Goal: Navigation & Orientation: Go to known website

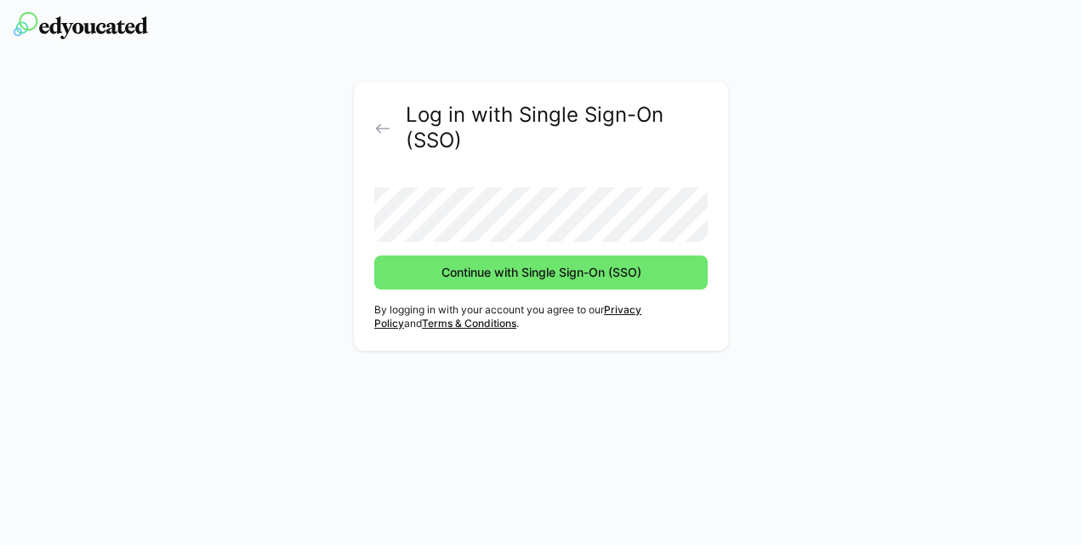
click at [83, 33] on img at bounding box center [81, 25] width 134 height 27
click at [375, 129] on eds-icon at bounding box center [382, 128] width 17 height 17
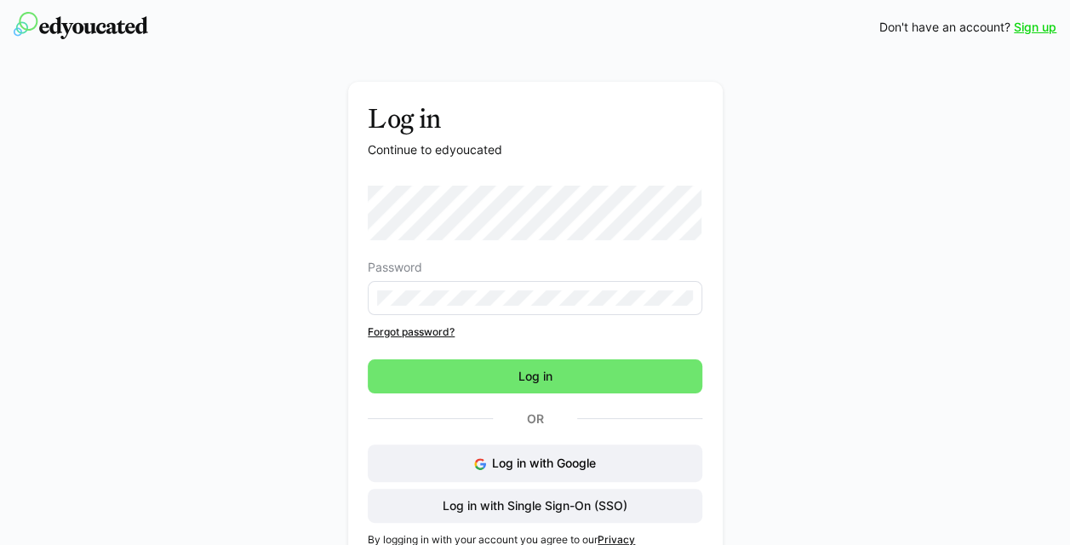
click at [921, 281] on div "Log in Continue to edyoucated Password Forgot password? Log in Or Log in with G…" at bounding box center [534, 335] width 959 height 507
click at [902, 468] on div "Log in Continue to edyoucated Password Forgot password? Log in Or Log in with G…" at bounding box center [534, 335] width 959 height 507
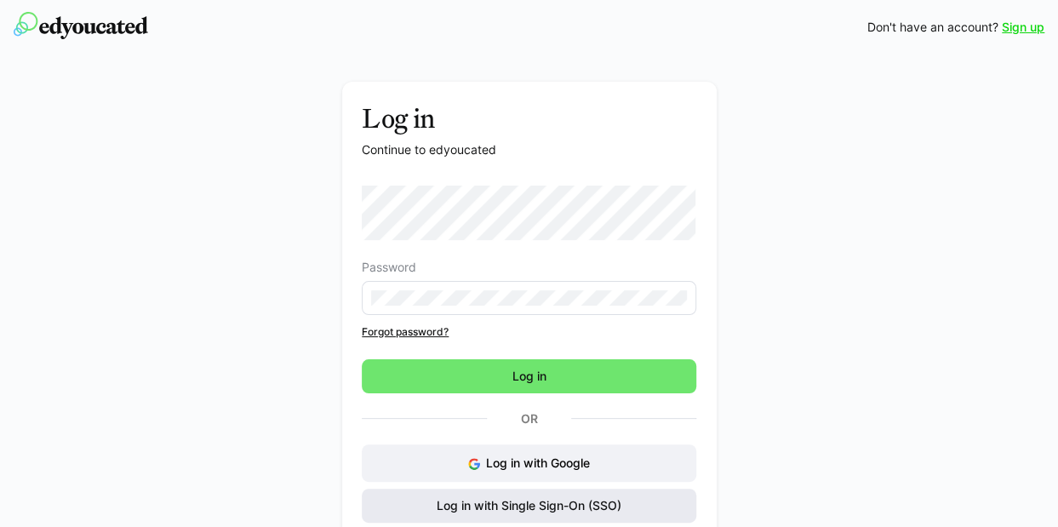
click at [483, 505] on span "Log in with Single Sign-On (SSO)" at bounding box center [529, 505] width 190 height 17
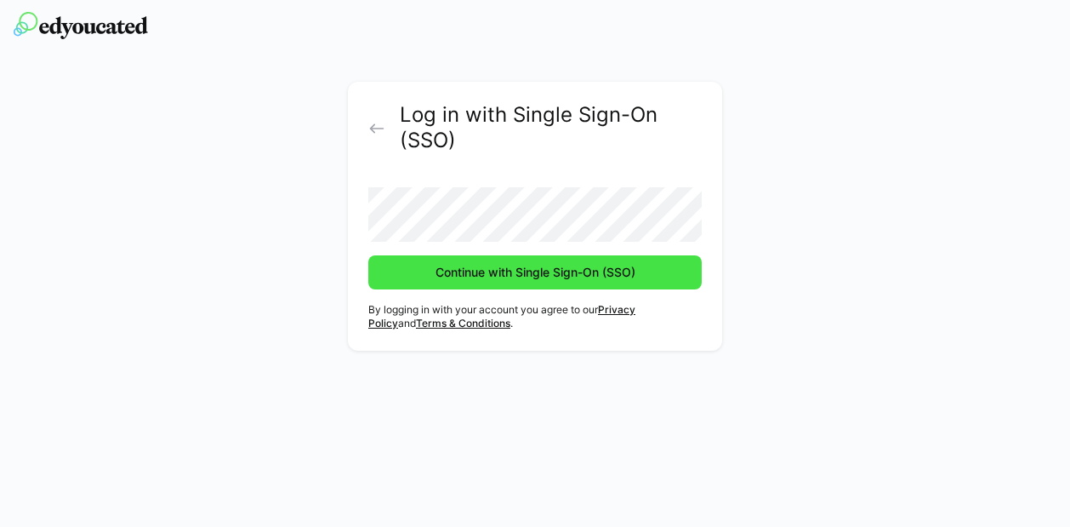
click at [488, 277] on span "Continue with Single Sign-On (SSO)" at bounding box center [535, 272] width 205 height 17
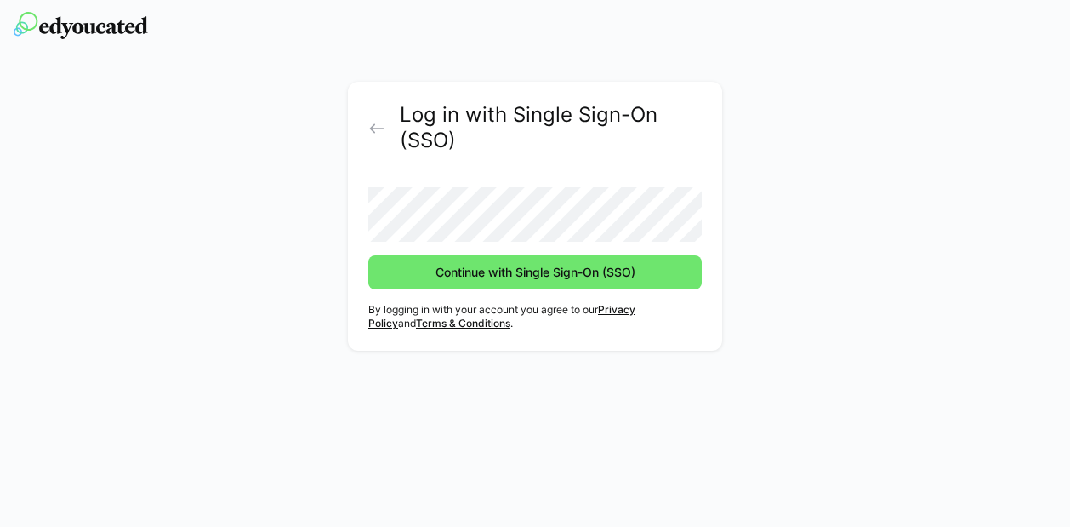
click at [947, 135] on div "Log in with Single Sign-On (SSO) Continue with Single Sign-On (SSO) By logging …" at bounding box center [535, 220] width 959 height 277
click at [377, 130] on eds-icon at bounding box center [376, 128] width 17 height 17
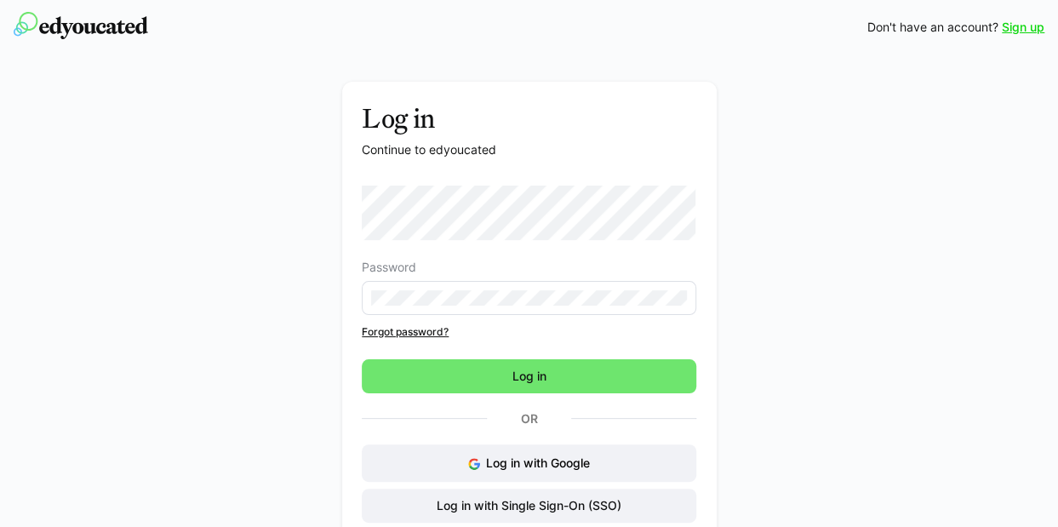
click at [863, 232] on div "Log in Continue to edyoucated Password Forgot password? Log in Or Log in with G…" at bounding box center [528, 335] width 959 height 507
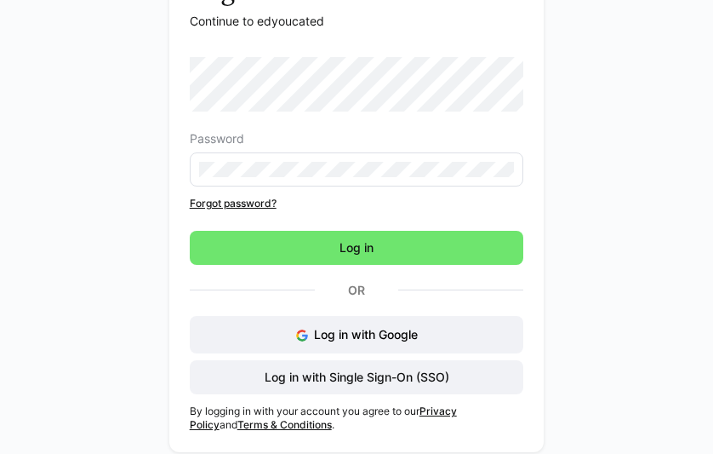
scroll to position [134, 0]
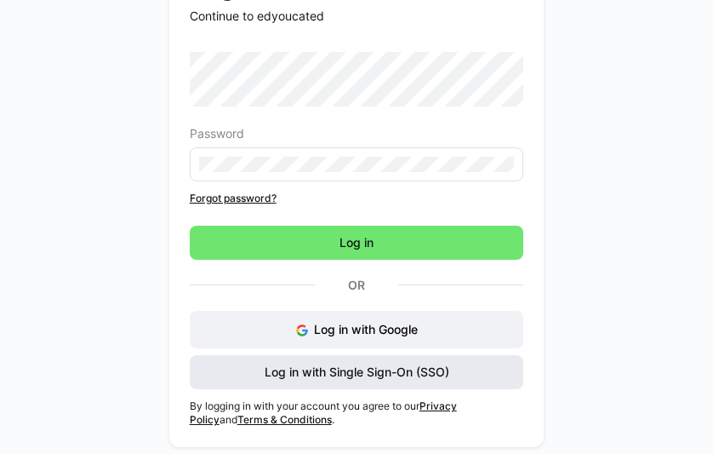
click at [341, 375] on span "Log in with Single Sign-On (SSO)" at bounding box center [357, 371] width 190 height 17
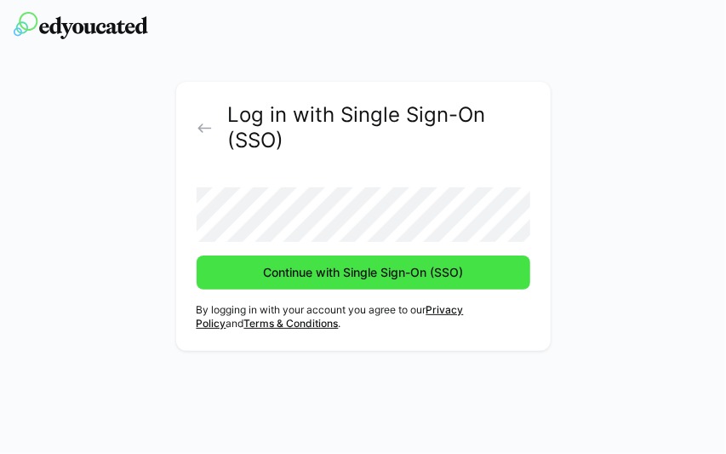
click at [279, 275] on span "Continue with Single Sign-On (SSO)" at bounding box center [362, 272] width 205 height 17
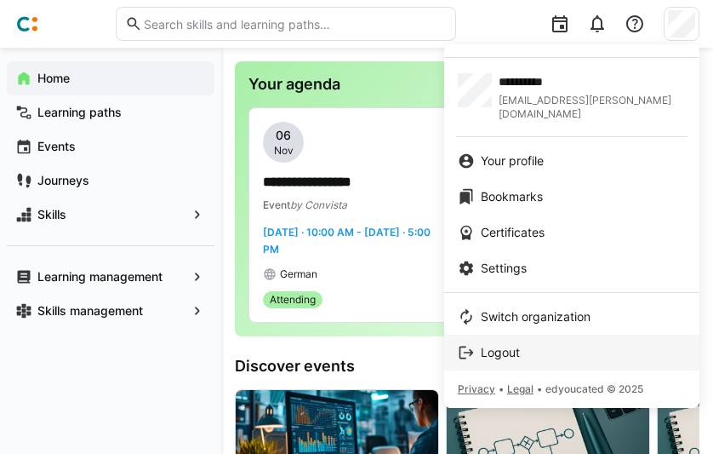
click at [514, 344] on span "Logout" at bounding box center [500, 352] width 39 height 17
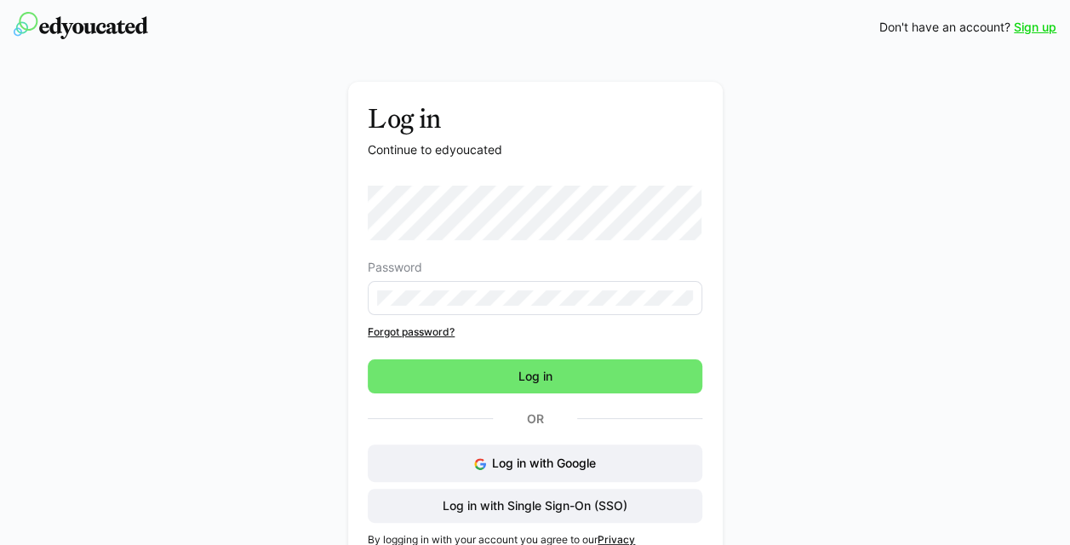
click at [712, 379] on div "Log in Continue to edyoucated Password Forgot password? Log in Or Log in with G…" at bounding box center [534, 335] width 959 height 507
drag, startPoint x: 1033, startPoint y: 15, endPoint x: 191, endPoint y: 145, distance: 851.4
click at [190, 145] on div "Log in Continue to edyoucated Password Forgot password? Log in Or Log in with G…" at bounding box center [534, 335] width 959 height 507
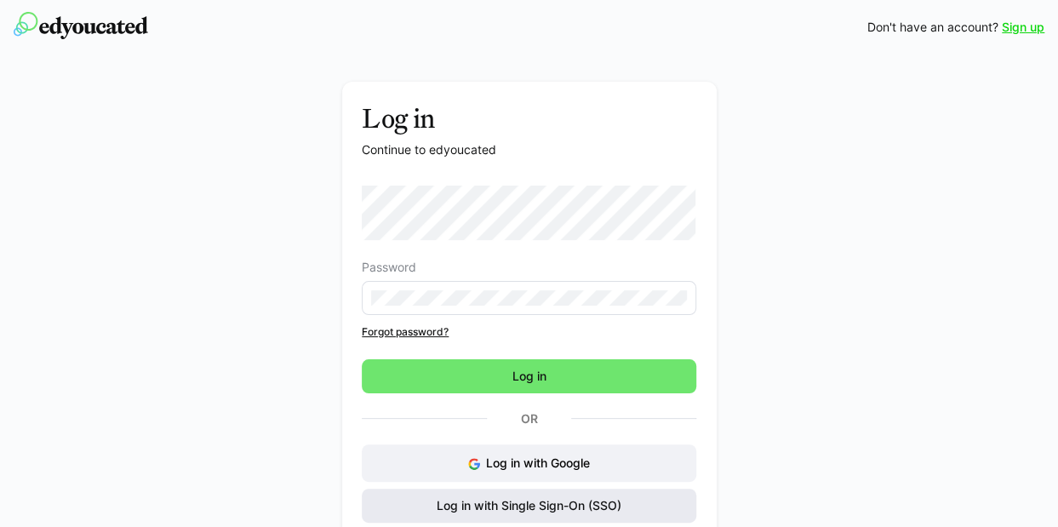
click at [568, 453] on span "Log in with Single Sign-On (SSO)" at bounding box center [529, 505] width 190 height 17
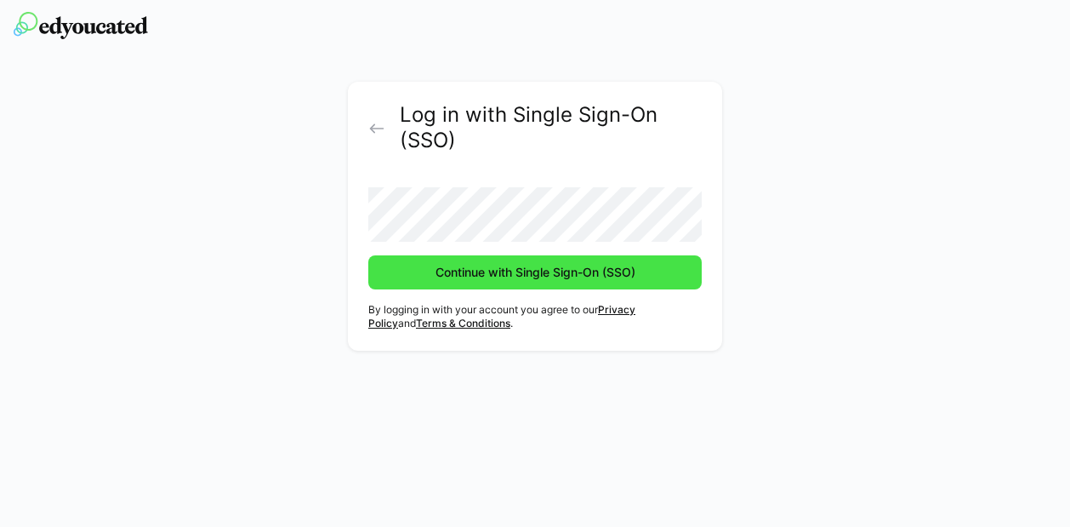
click at [504, 275] on span "Continue with Single Sign-On (SSO)" at bounding box center [535, 272] width 205 height 17
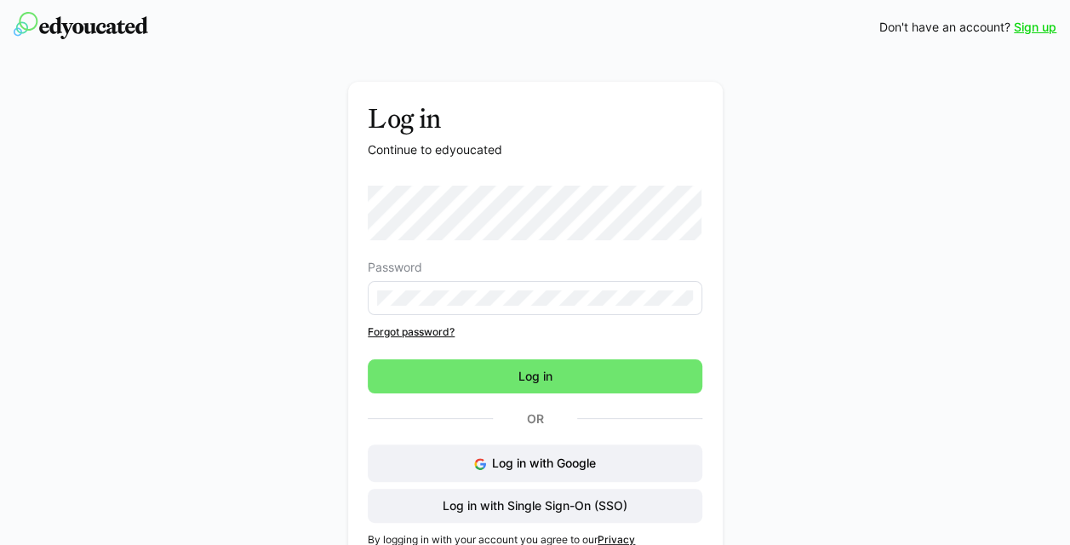
click at [207, 146] on div "Log in Continue to edyoucated Password Forgot password? Log in Or Log in with G…" at bounding box center [534, 335] width 959 height 507
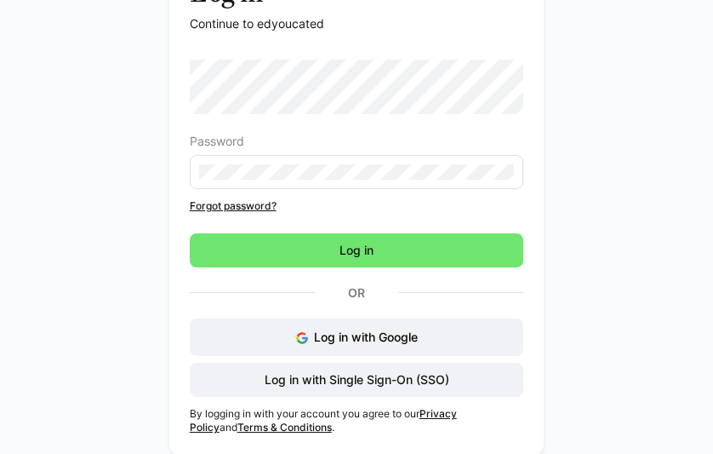
scroll to position [134, 0]
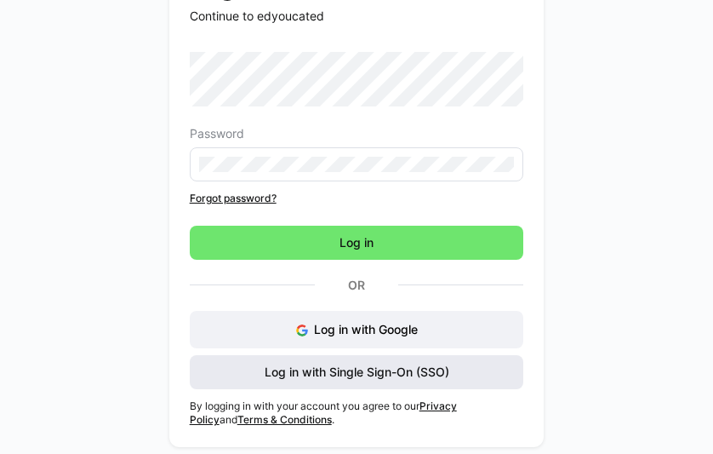
click at [460, 366] on span "Log in with Single Sign-On (SSO)" at bounding box center [357, 372] width 334 height 34
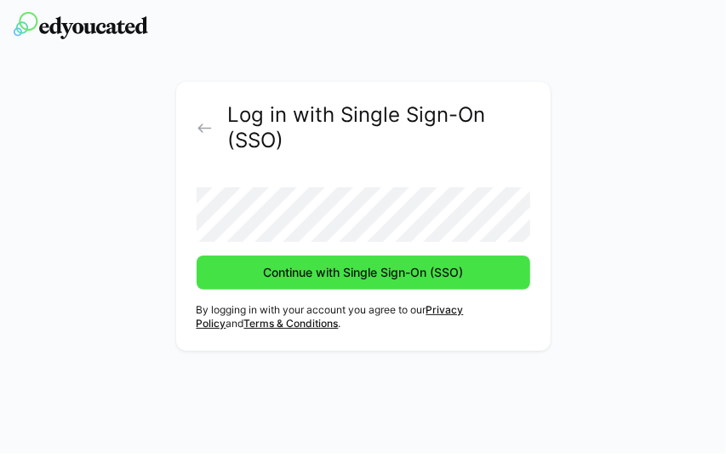
click at [316, 272] on span "Continue with Single Sign-On (SSO)" at bounding box center [362, 272] width 205 height 17
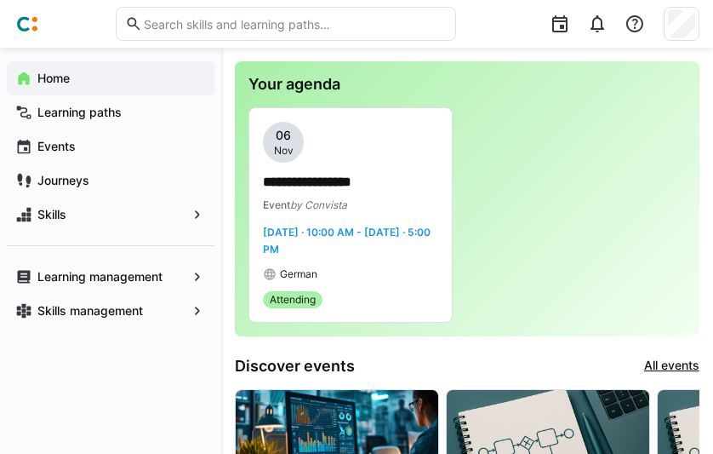
drag, startPoint x: 224, startPoint y: 66, endPoint x: 237, endPoint y: 59, distance: 15.2
